Goal: Transaction & Acquisition: Purchase product/service

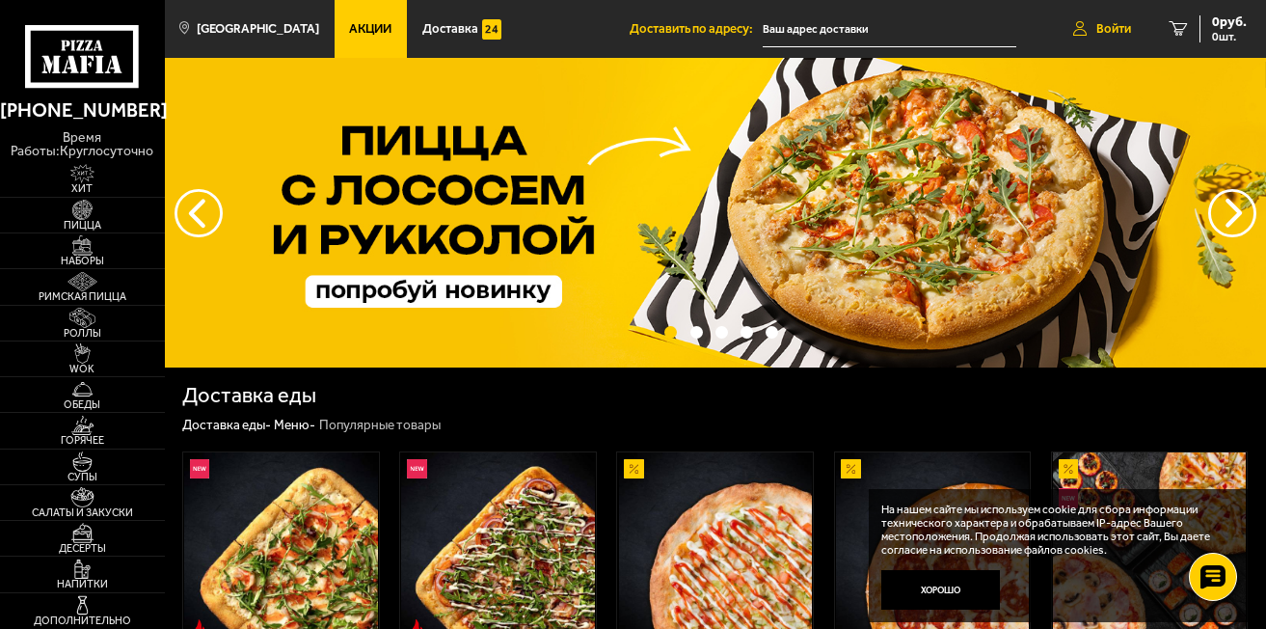
click at [1074, 28] on icon at bounding box center [1079, 28] width 13 height 15
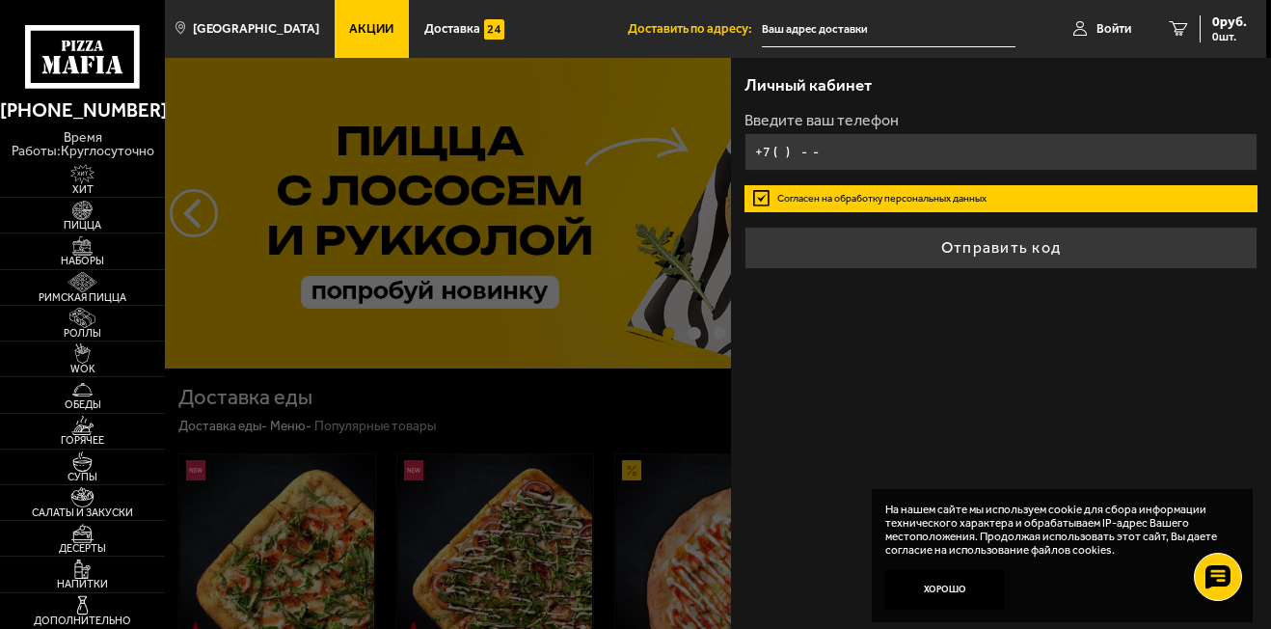
click at [833, 165] on input "+7 ( ) - -" at bounding box center [1001, 152] width 514 height 38
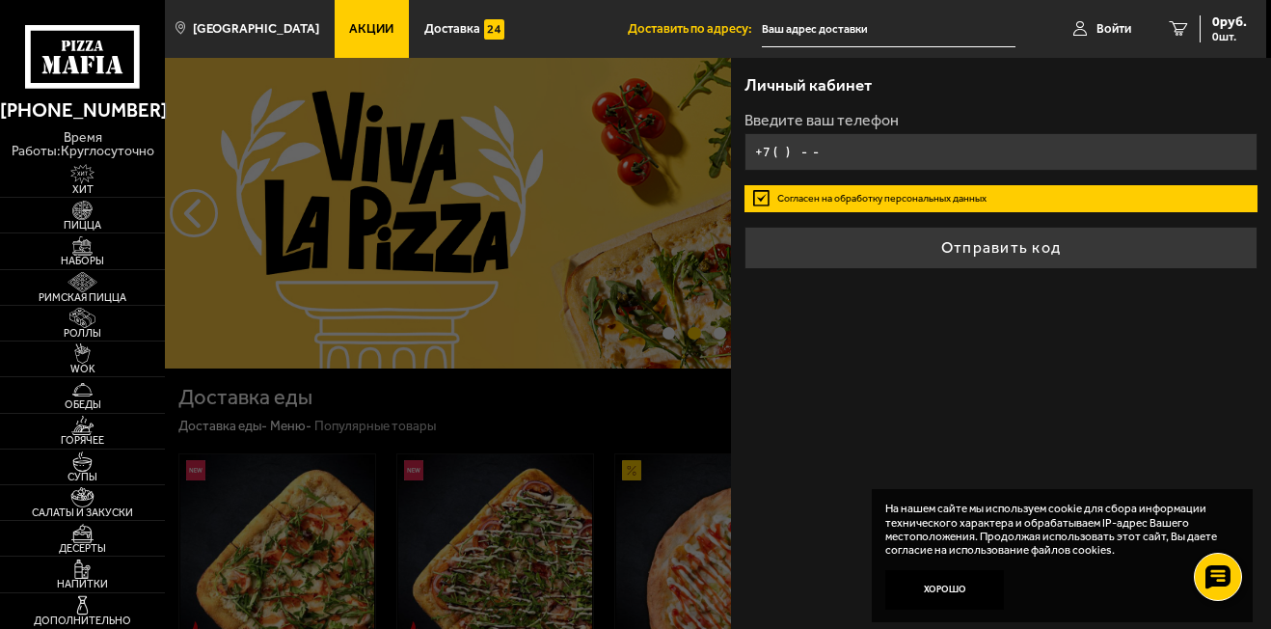
click at [842, 145] on input "+7 ( ) - -" at bounding box center [1001, 152] width 514 height 38
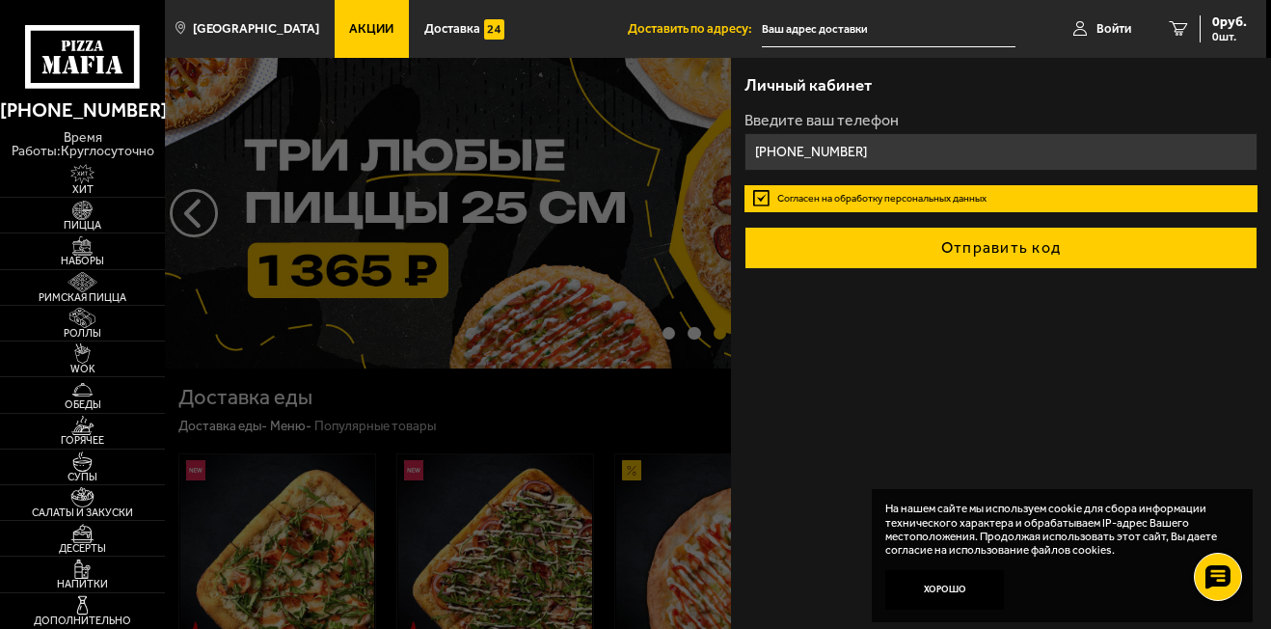
type input "[PHONE_NUMBER]"
click at [1044, 260] on button "Отправить код" at bounding box center [1001, 248] width 514 height 42
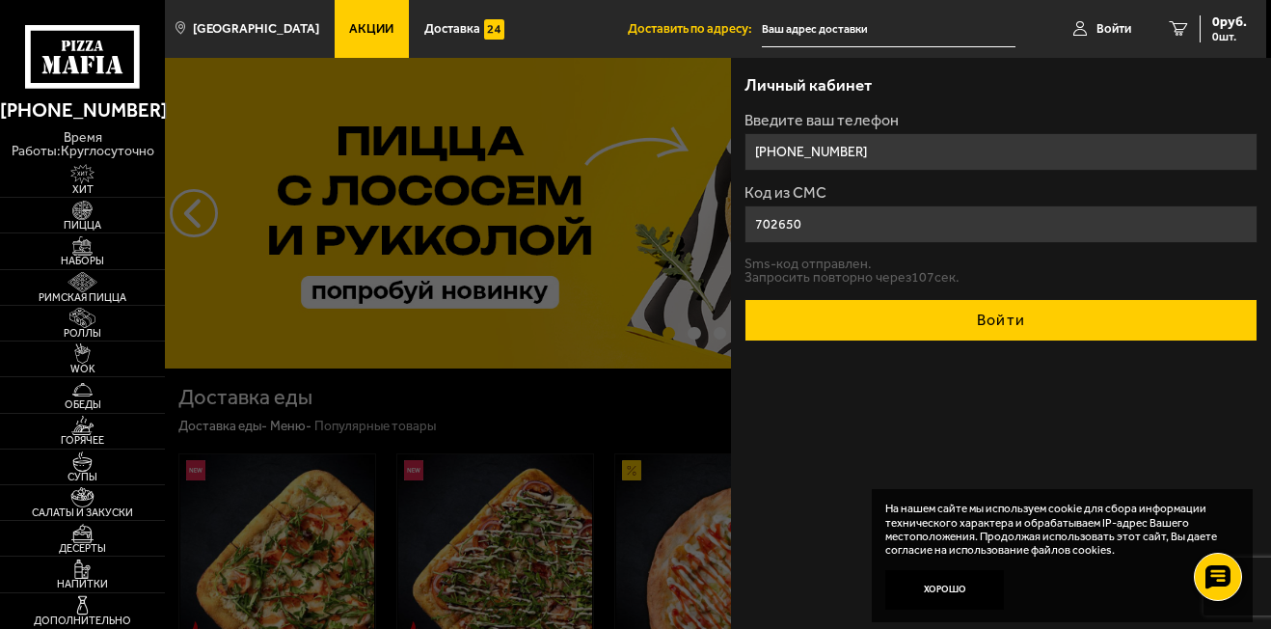
type input "702650"
click at [972, 328] on button "Войти" at bounding box center [1001, 320] width 514 height 42
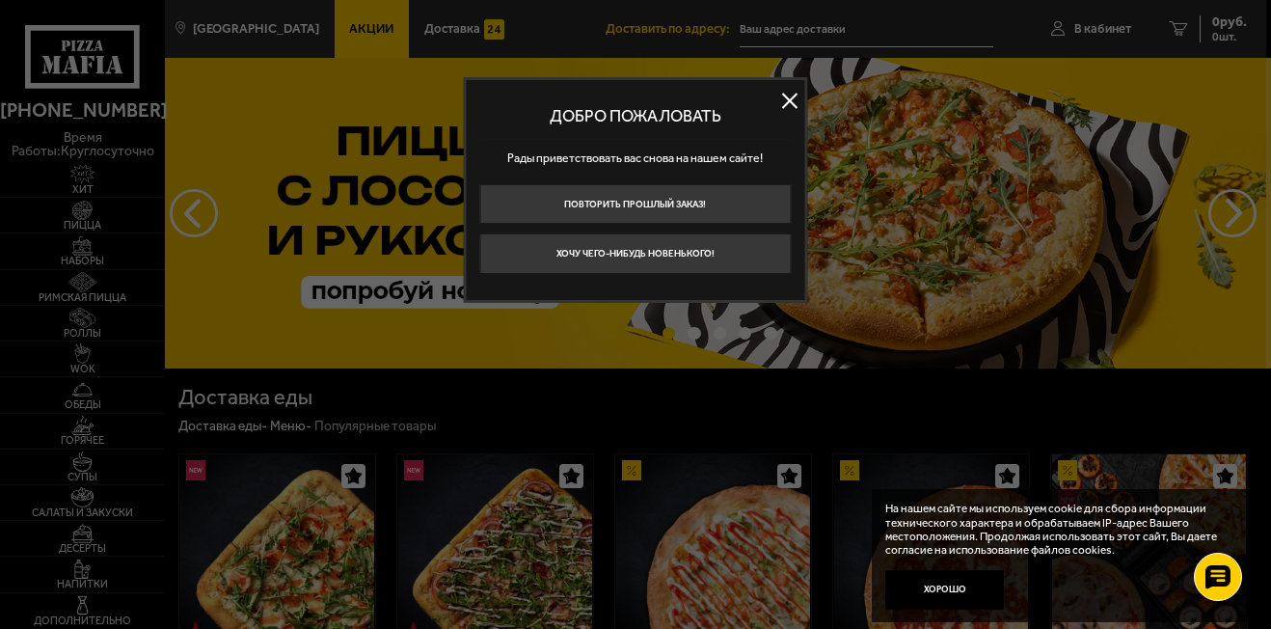
click at [787, 104] on button at bounding box center [789, 101] width 29 height 29
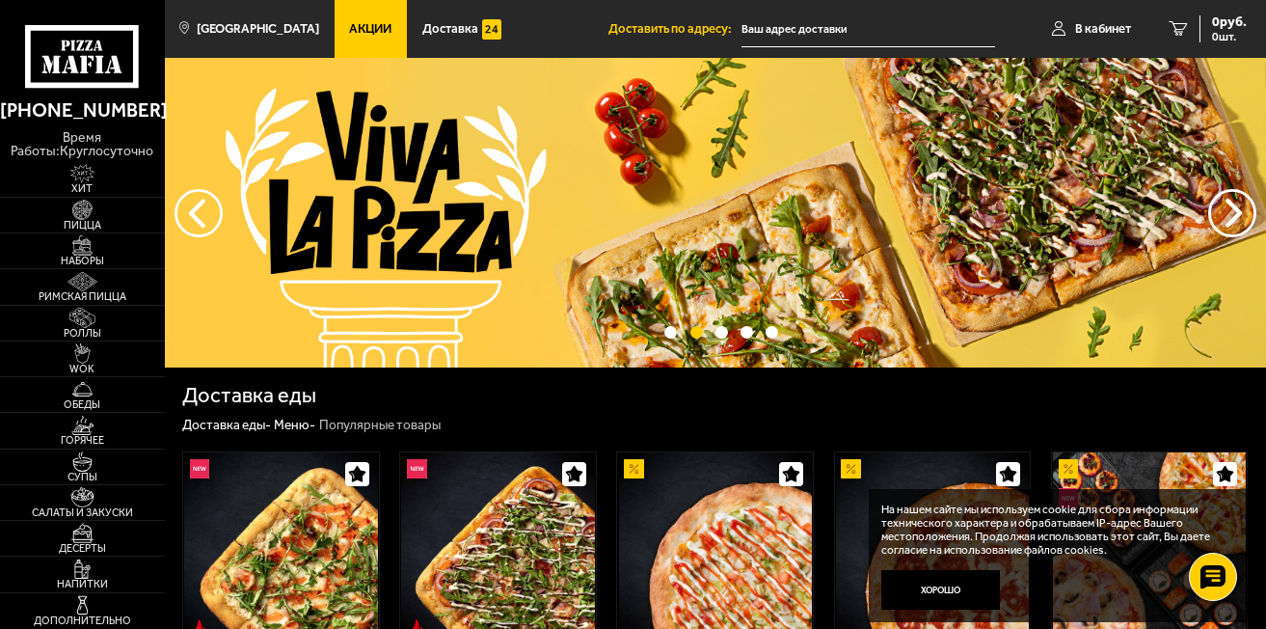
click at [796, 37] on input "text" at bounding box center [869, 30] width 254 height 36
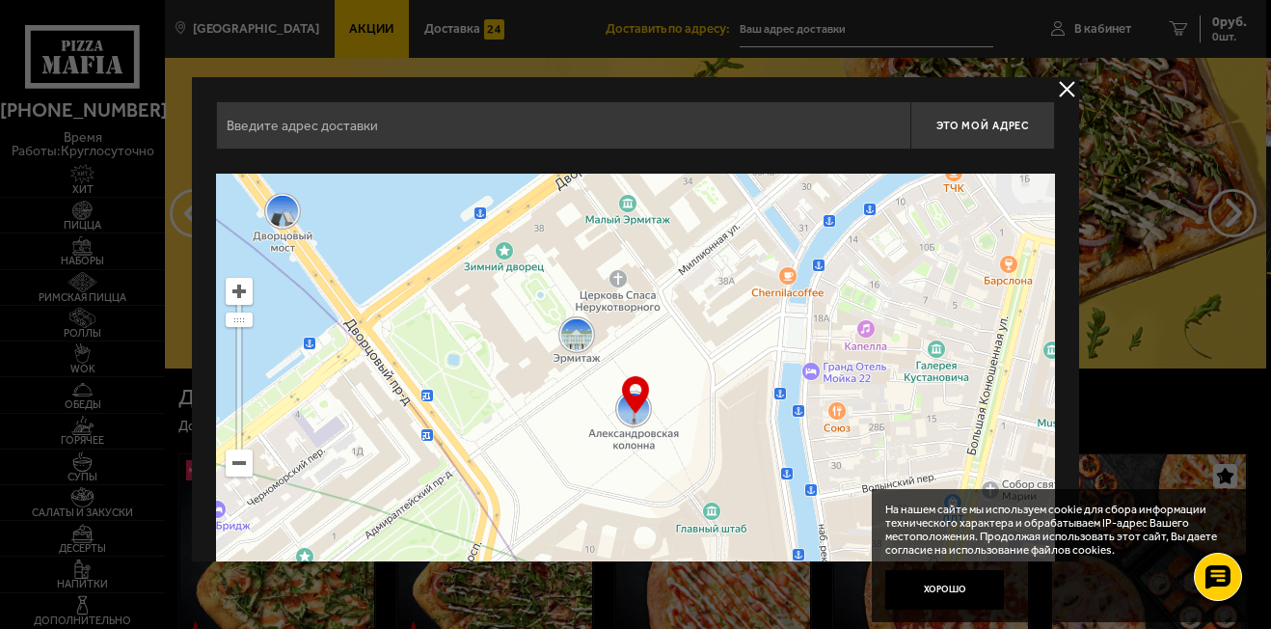
click at [627, 123] on input "text" at bounding box center [563, 125] width 694 height 48
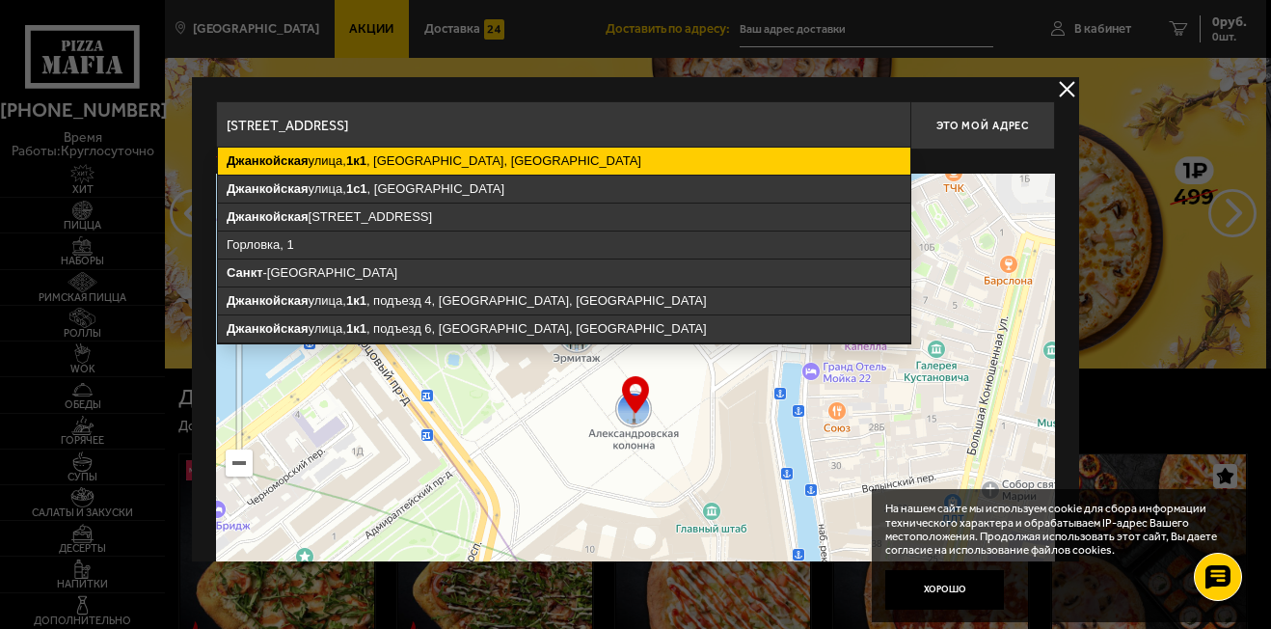
click at [439, 157] on ymaps "[STREET_ADDRESS]" at bounding box center [564, 161] width 692 height 27
type input "[STREET_ADDRESS]"
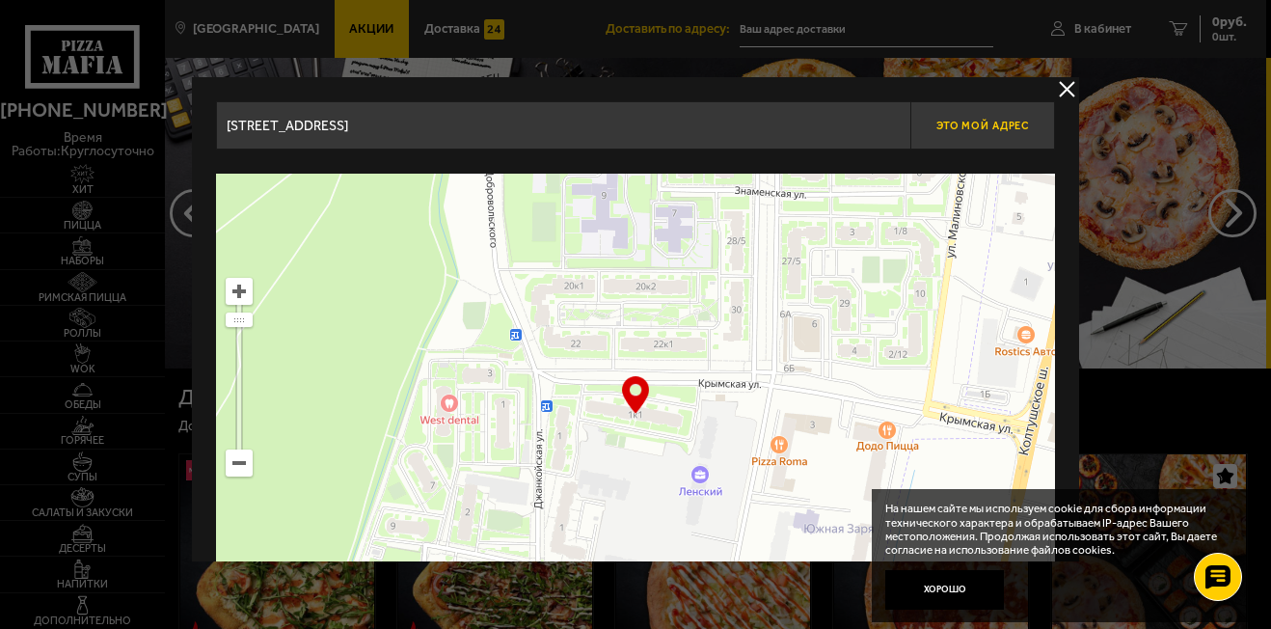
click at [982, 129] on span "Это мой адрес" at bounding box center [982, 126] width 93 height 13
click at [970, 127] on span "Это мой адрес" at bounding box center [982, 126] width 93 height 13
click at [1069, 91] on button "delivery type" at bounding box center [1067, 89] width 24 height 24
